Goal: Task Accomplishment & Management: Use online tool/utility

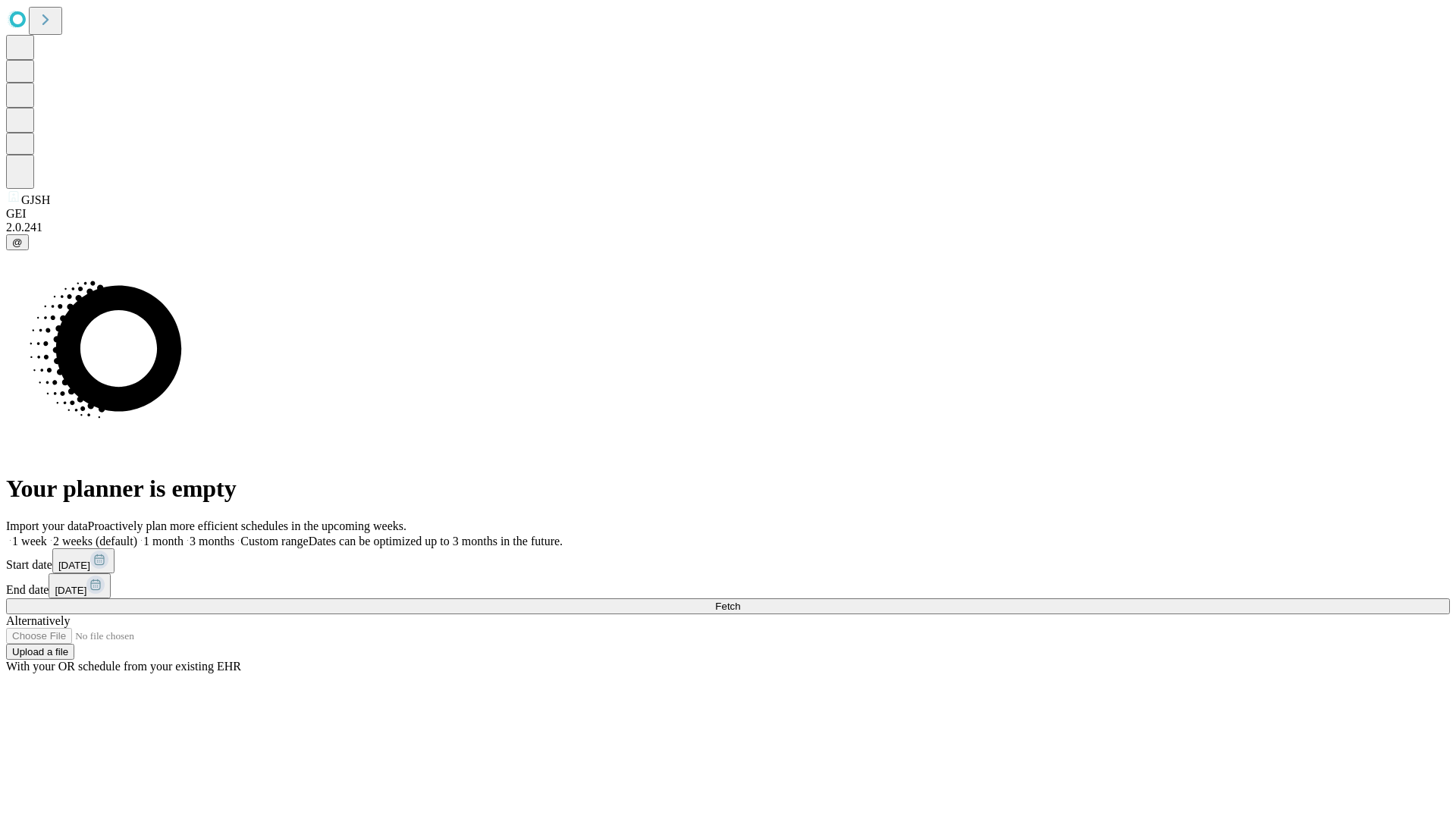
click at [137, 534] on label "2 weeks (default)" at bounding box center [92, 540] width 91 height 13
click at [740, 600] on span "Fetch" at bounding box center [728, 606] width 25 height 12
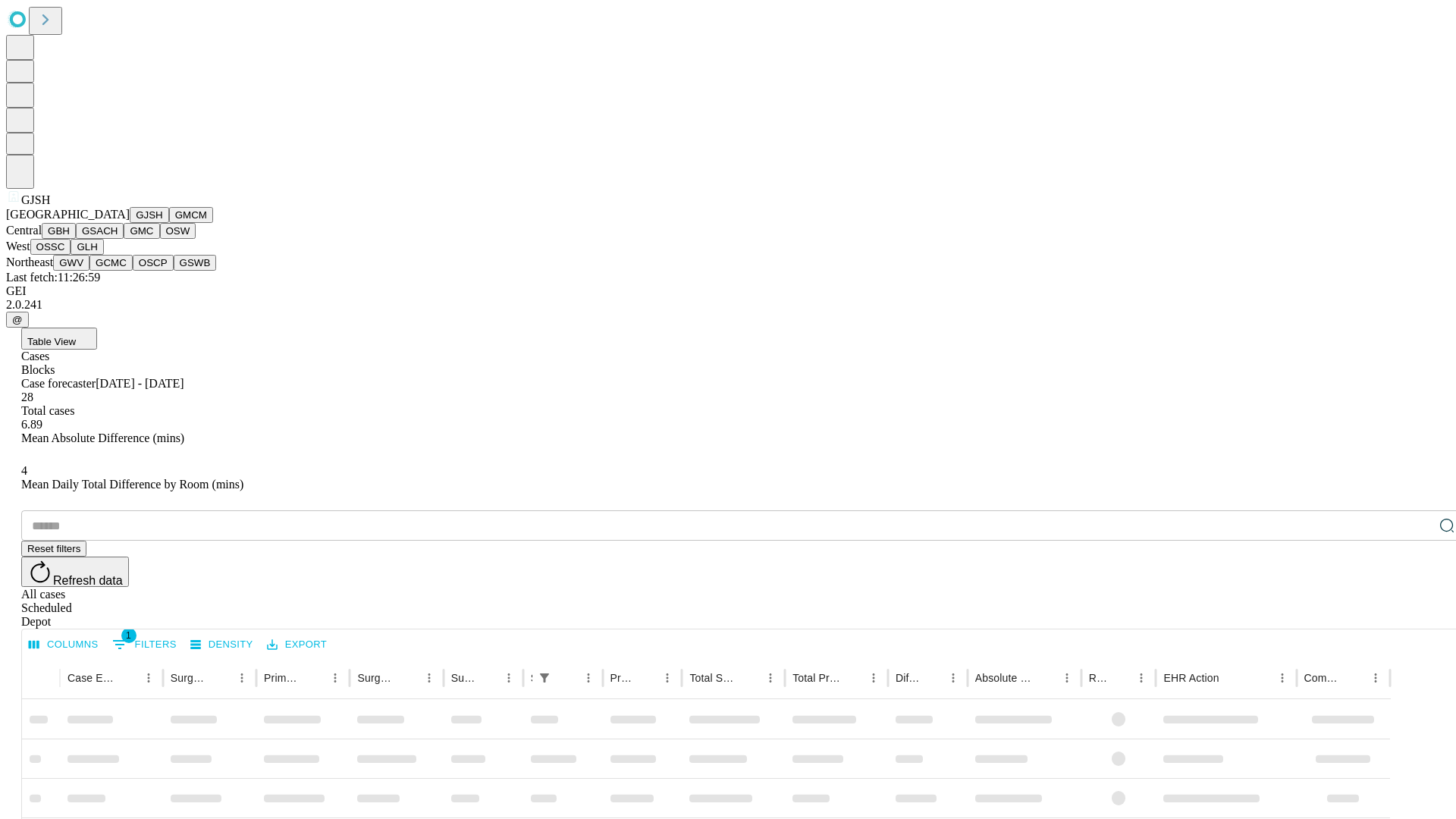
click at [169, 223] on button "GMCM" at bounding box center [190, 215] width 44 height 16
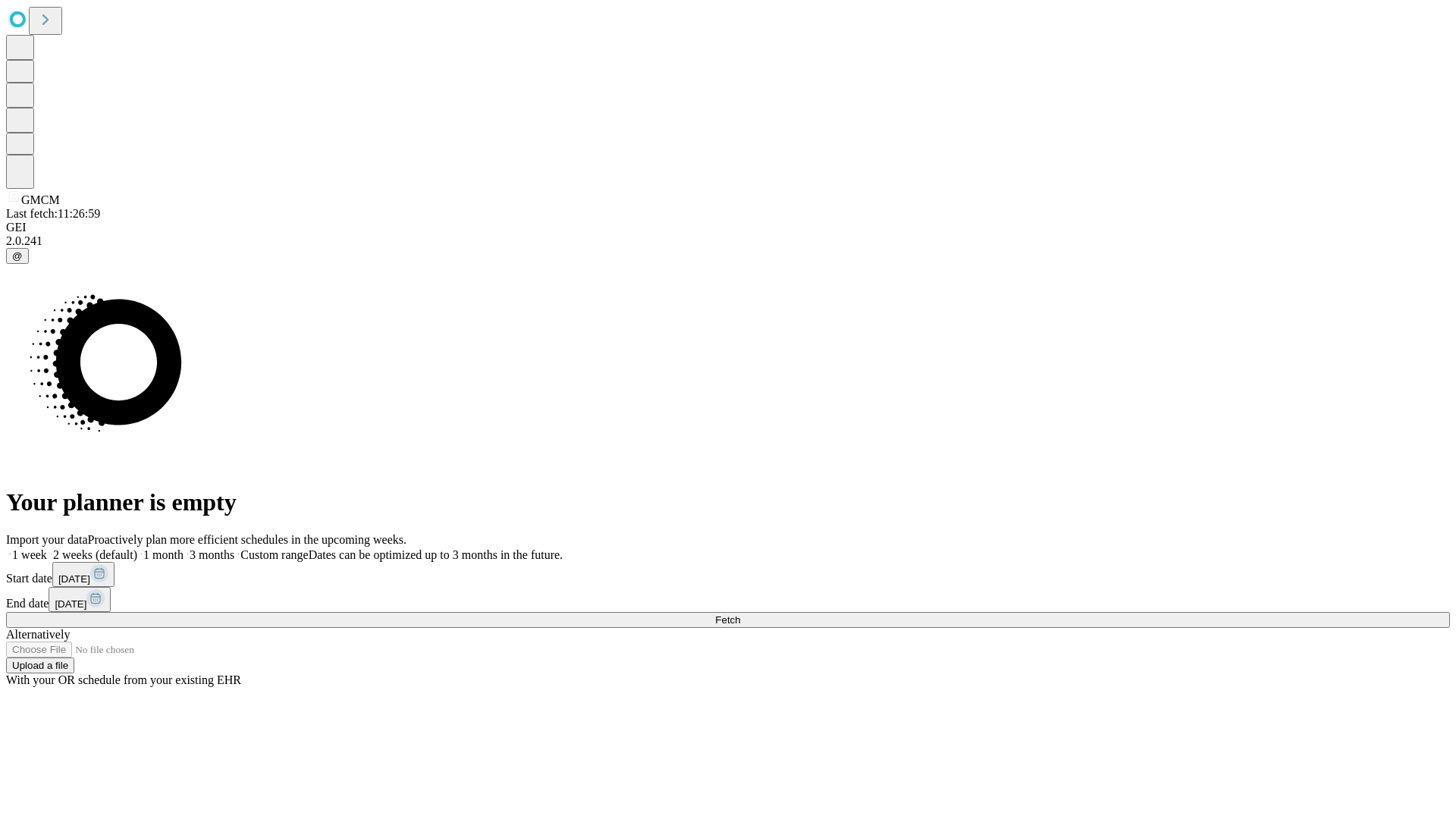
click at [137, 548] on label "2 weeks (default)" at bounding box center [92, 554] width 91 height 13
click at [740, 614] on span "Fetch" at bounding box center [728, 619] width 25 height 12
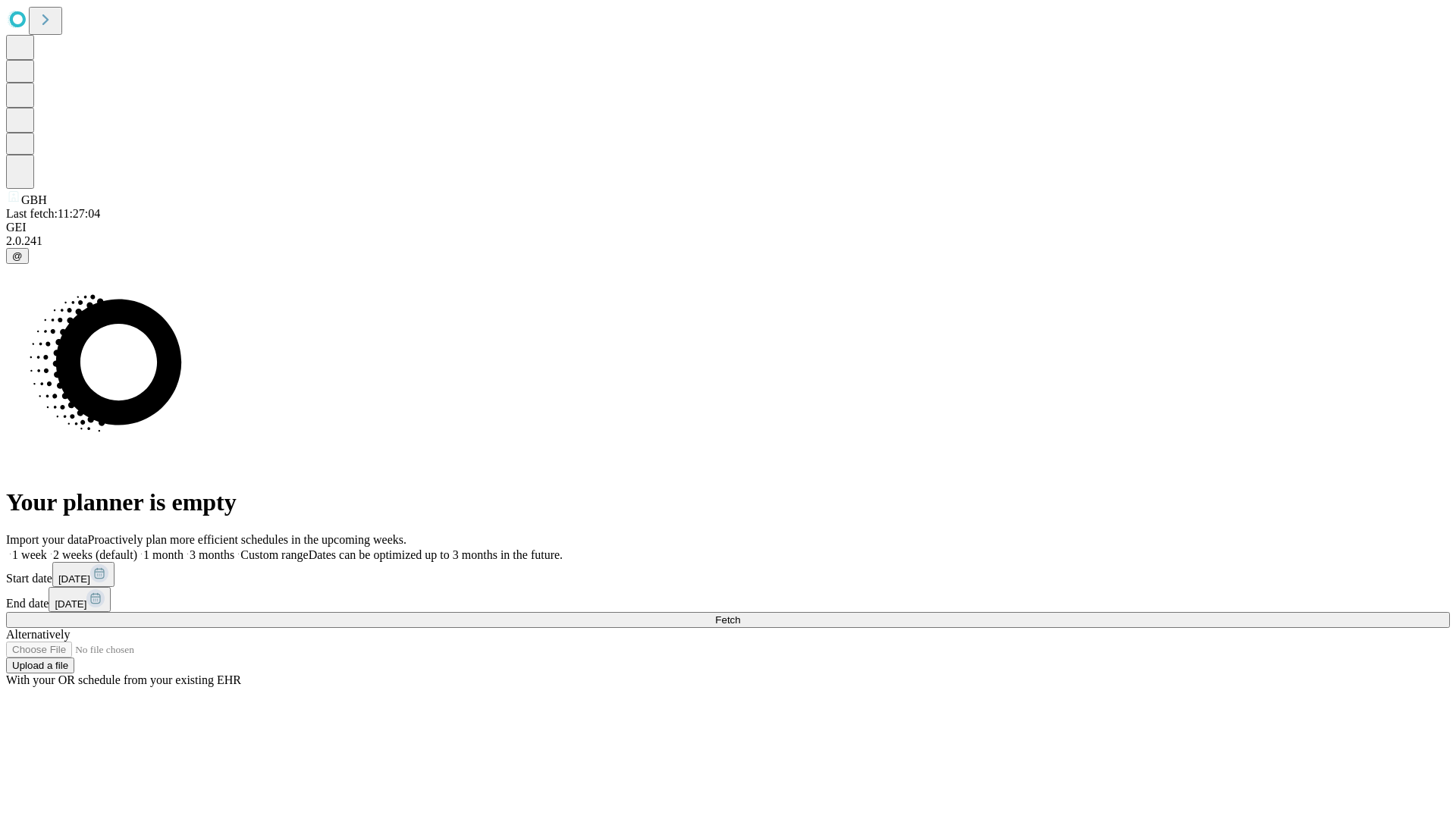
click at [137, 548] on label "2 weeks (default)" at bounding box center [92, 554] width 91 height 13
click at [740, 614] on span "Fetch" at bounding box center [728, 619] width 25 height 12
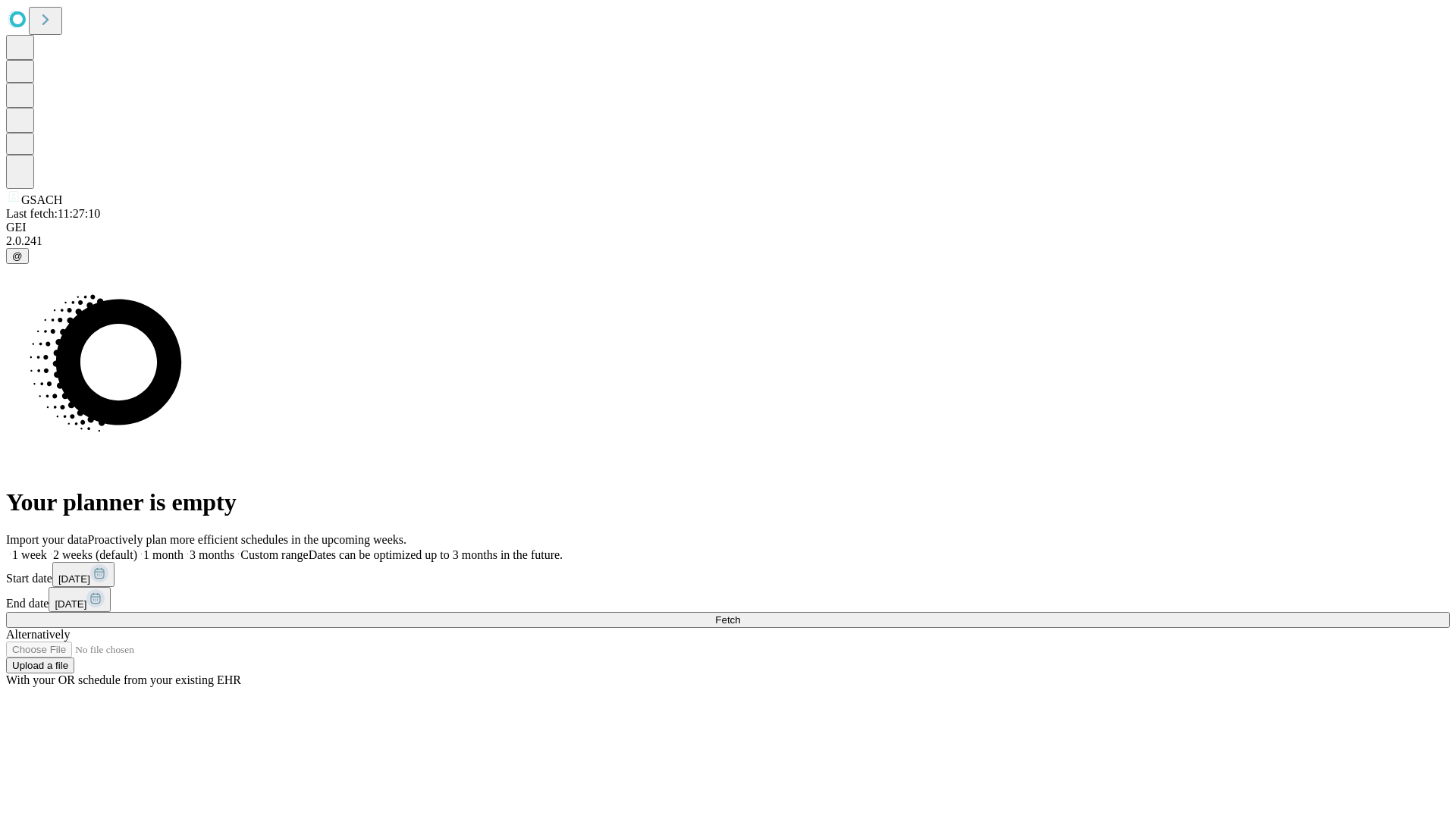
click at [137, 548] on label "2 weeks (default)" at bounding box center [92, 554] width 91 height 13
click at [740, 614] on span "Fetch" at bounding box center [728, 619] width 25 height 12
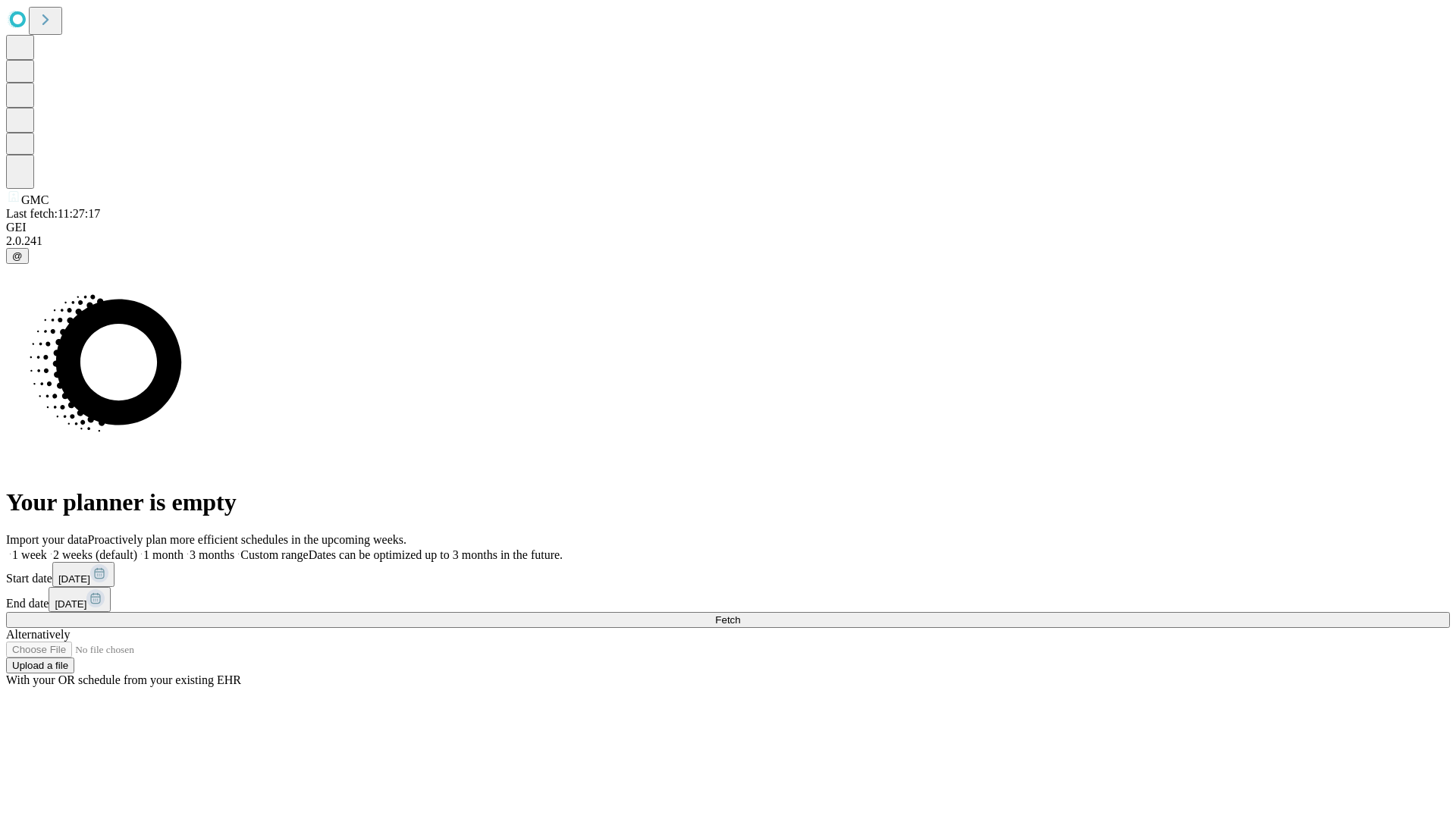
click at [137, 548] on label "2 weeks (default)" at bounding box center [92, 554] width 91 height 13
click at [740, 614] on span "Fetch" at bounding box center [728, 619] width 25 height 12
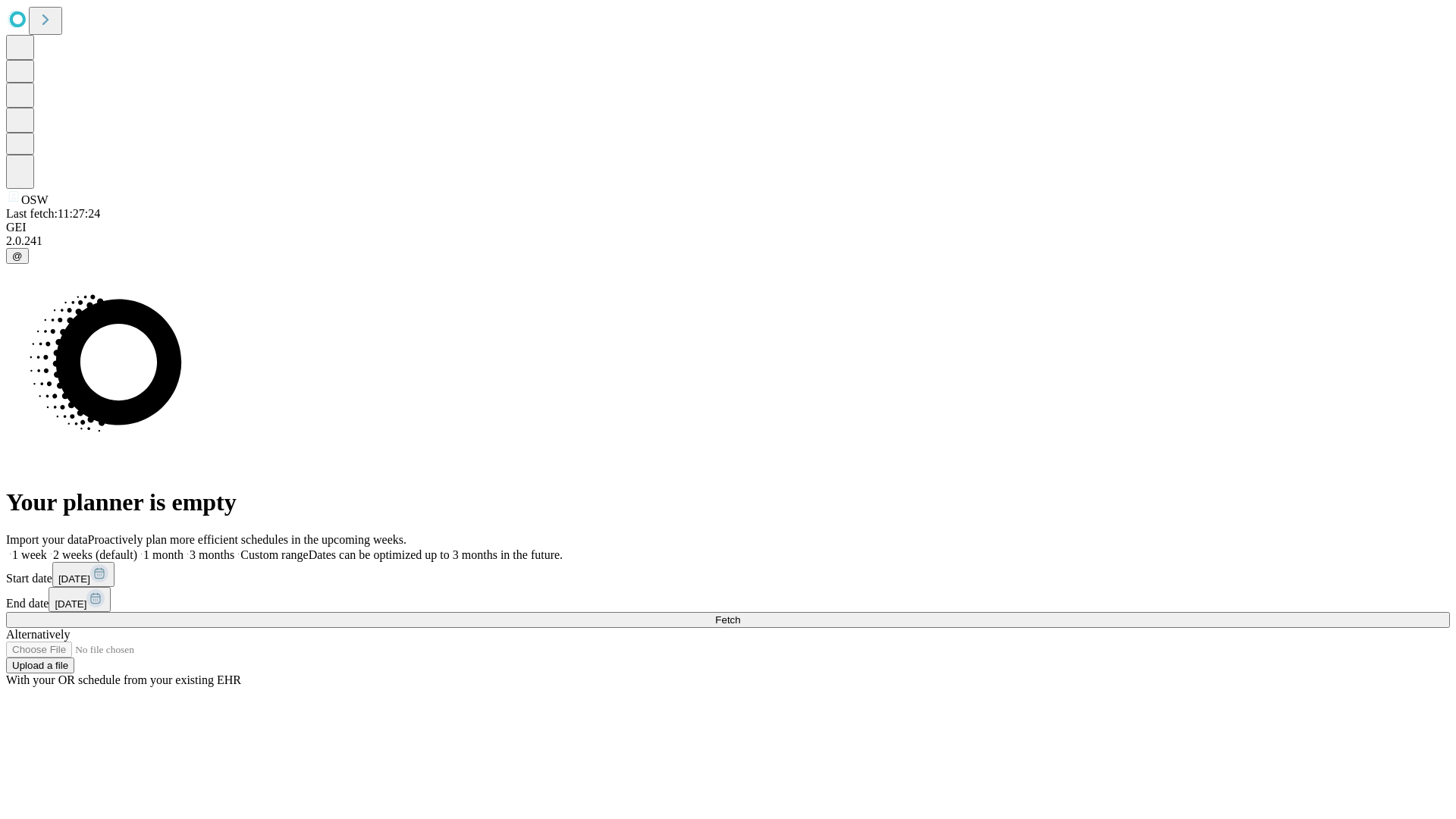
click at [137, 548] on label "2 weeks (default)" at bounding box center [92, 554] width 91 height 13
click at [740, 614] on span "Fetch" at bounding box center [728, 619] width 25 height 12
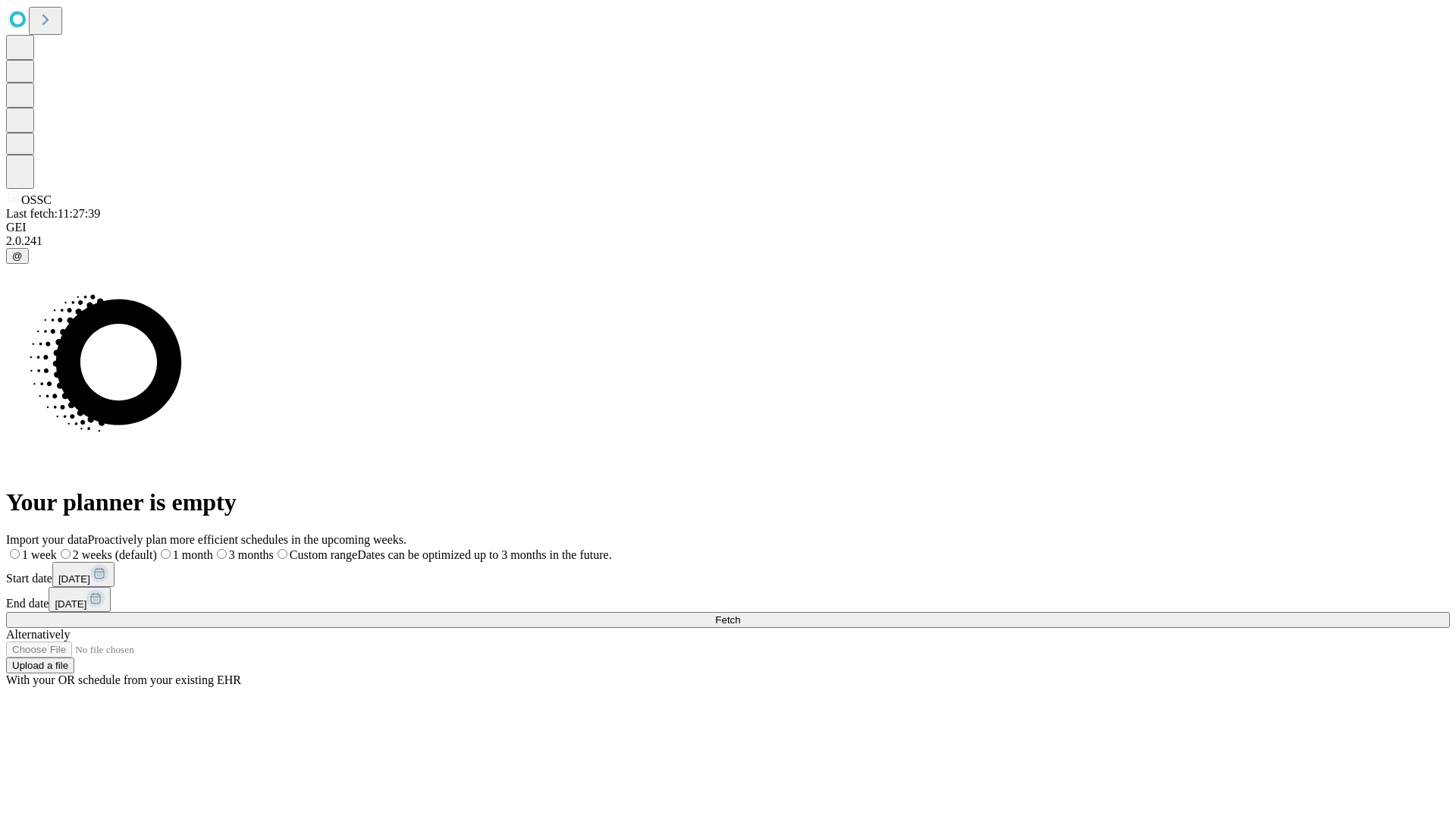
click at [157, 548] on label "2 weeks (default)" at bounding box center [107, 554] width 100 height 13
click at [740, 614] on span "Fetch" at bounding box center [728, 619] width 25 height 12
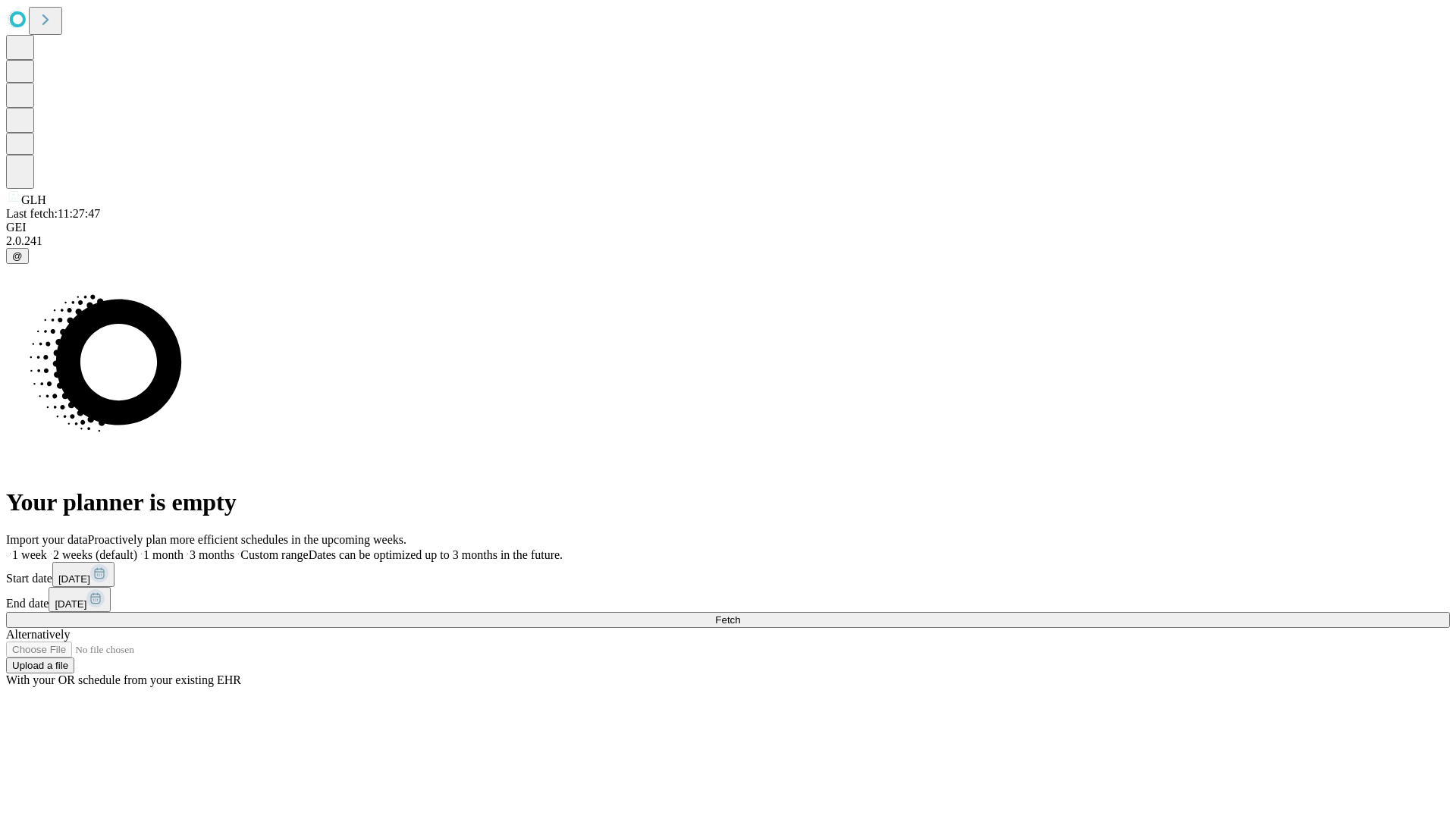
click at [137, 548] on label "2 weeks (default)" at bounding box center [92, 554] width 91 height 13
click at [740, 614] on span "Fetch" at bounding box center [728, 619] width 25 height 12
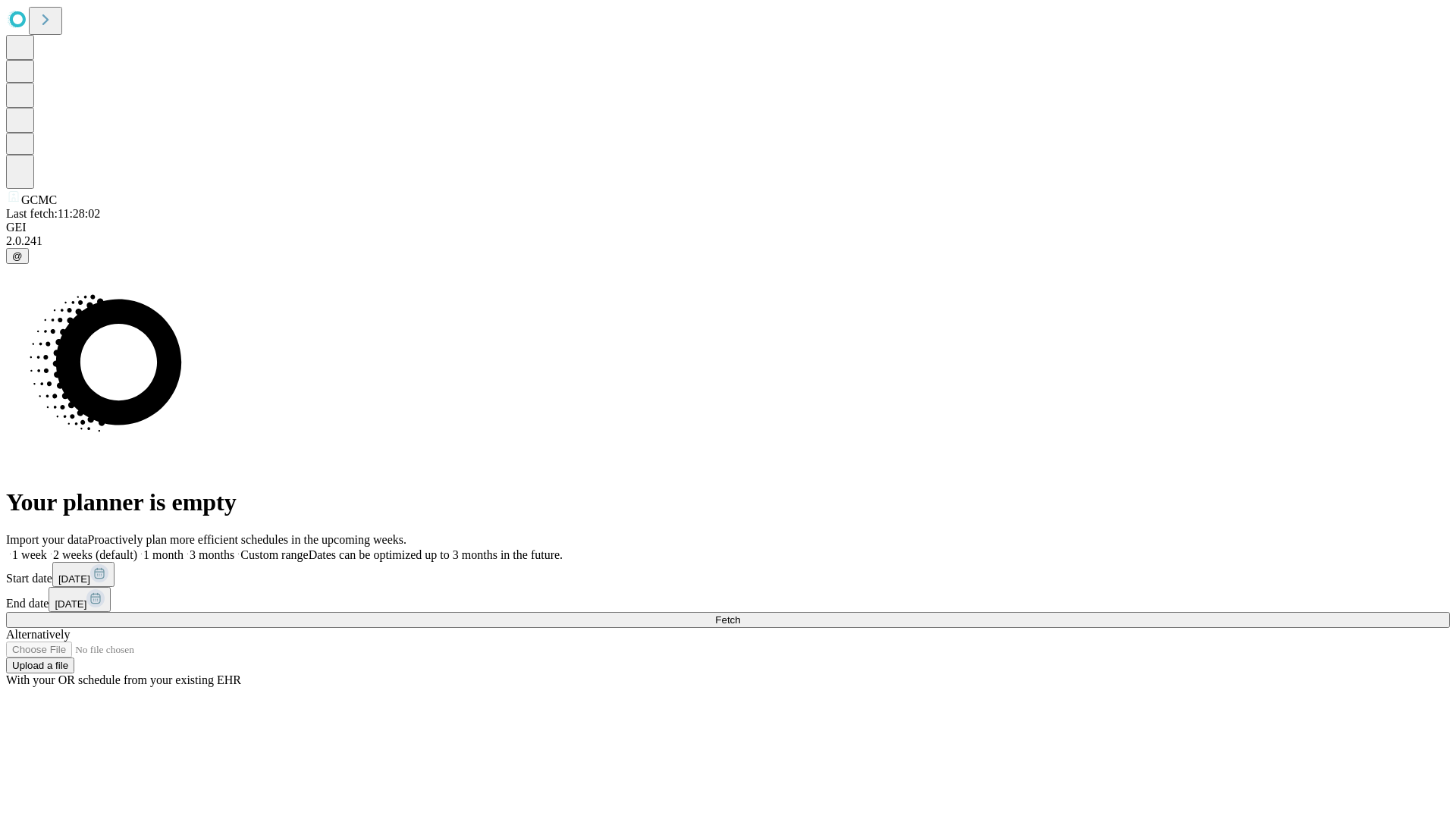
click at [137, 548] on label "2 weeks (default)" at bounding box center [92, 554] width 91 height 13
click at [740, 614] on span "Fetch" at bounding box center [728, 619] width 25 height 12
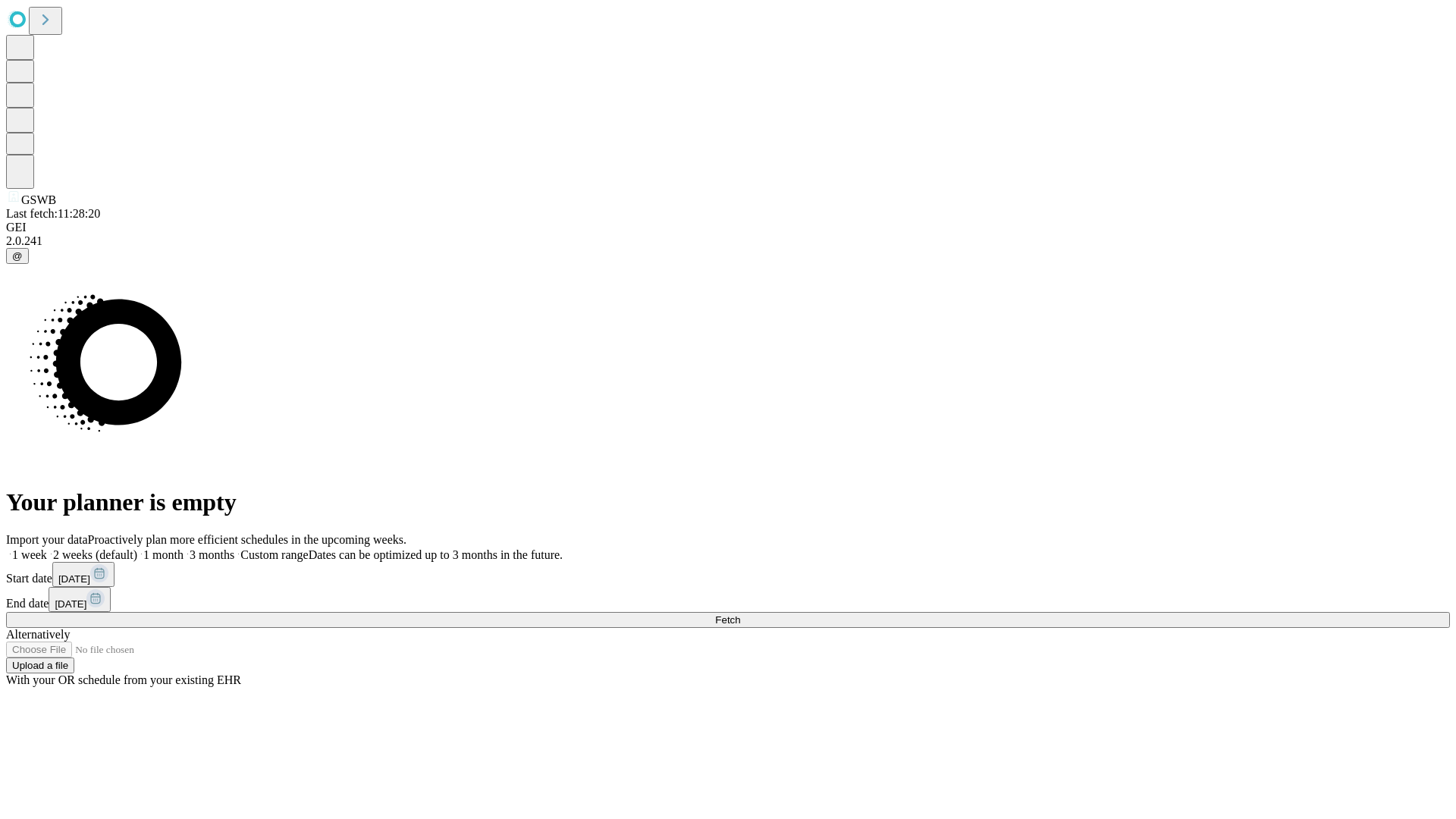
click at [137, 548] on label "2 weeks (default)" at bounding box center [92, 554] width 91 height 13
click at [740, 614] on span "Fetch" at bounding box center [728, 619] width 25 height 12
